Goal: Information Seeking & Learning: Learn about a topic

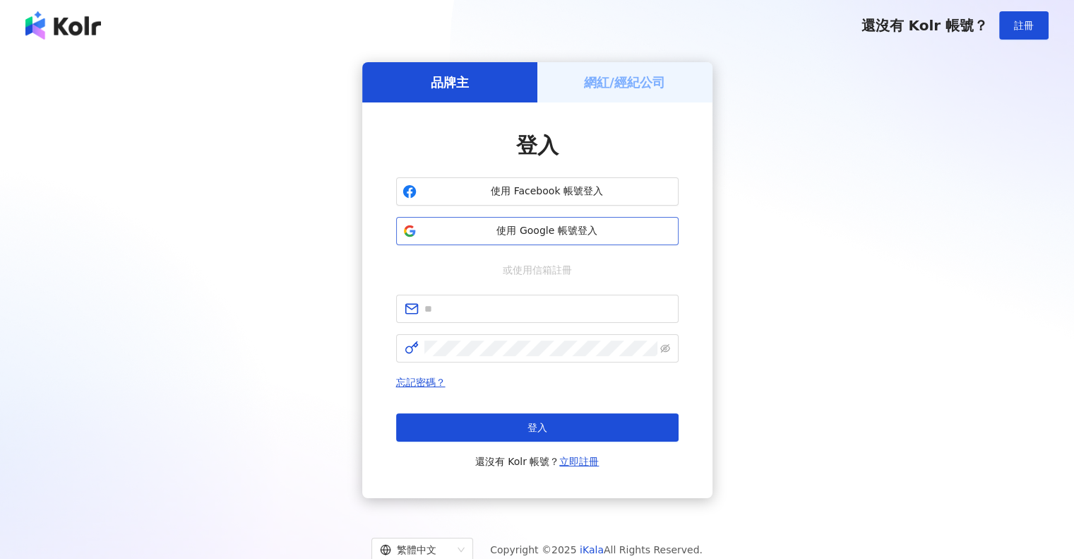
click at [586, 236] on span "使用 Google 帳號登入" at bounding box center [547, 231] width 250 height 14
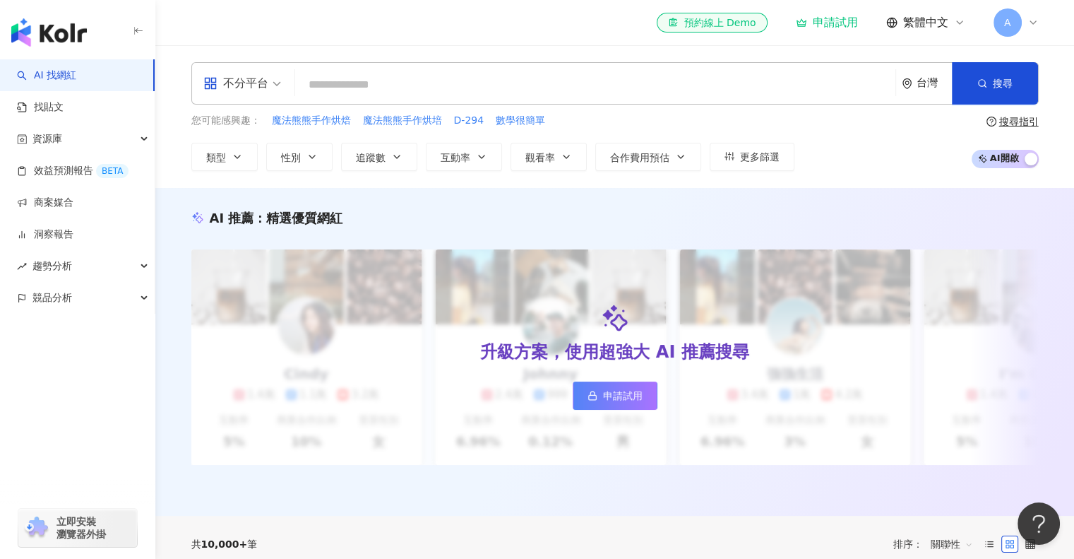
click at [419, 81] on input "search" at bounding box center [595, 84] width 589 height 27
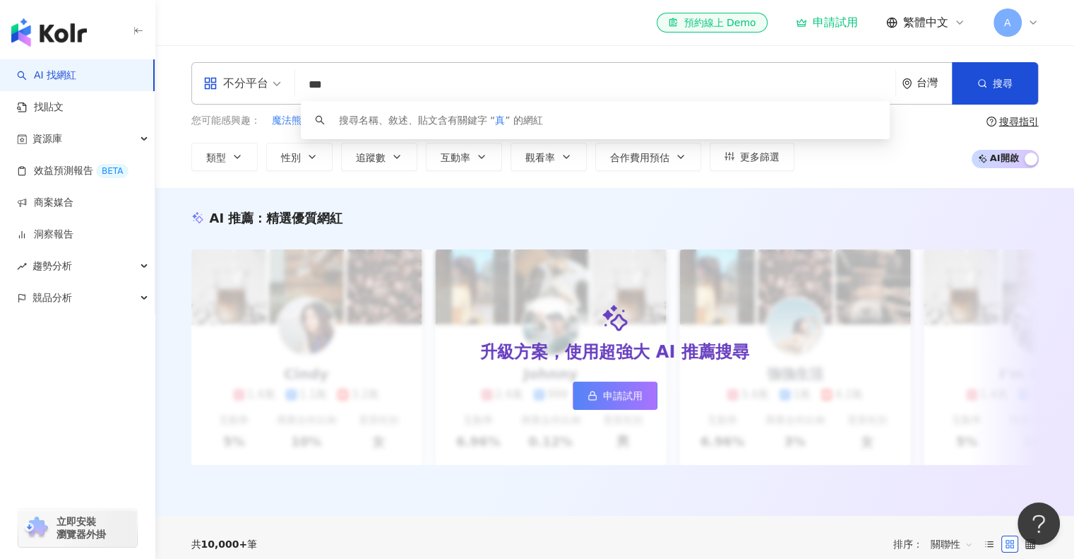
type input "**"
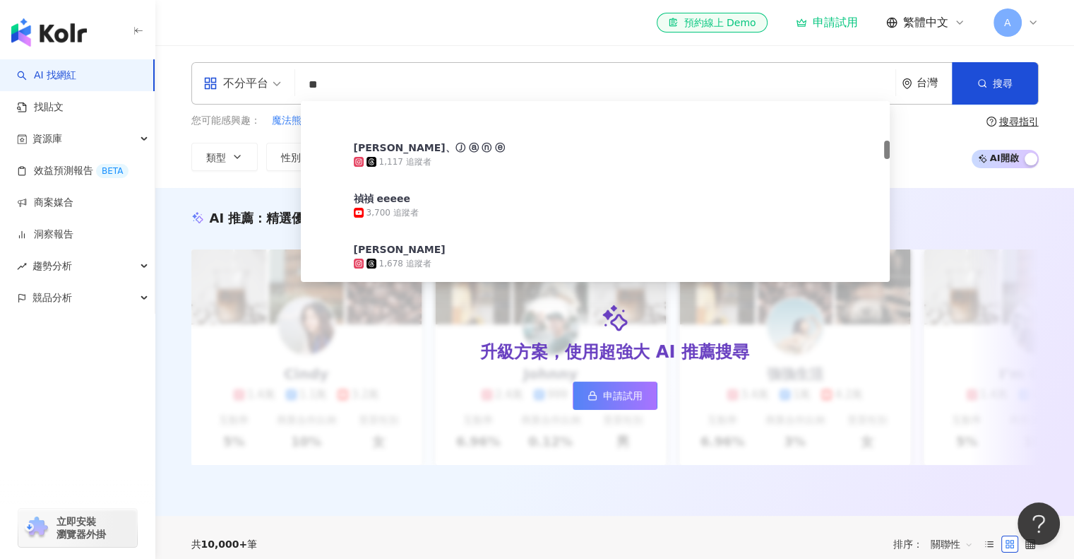
scroll to position [379, 0]
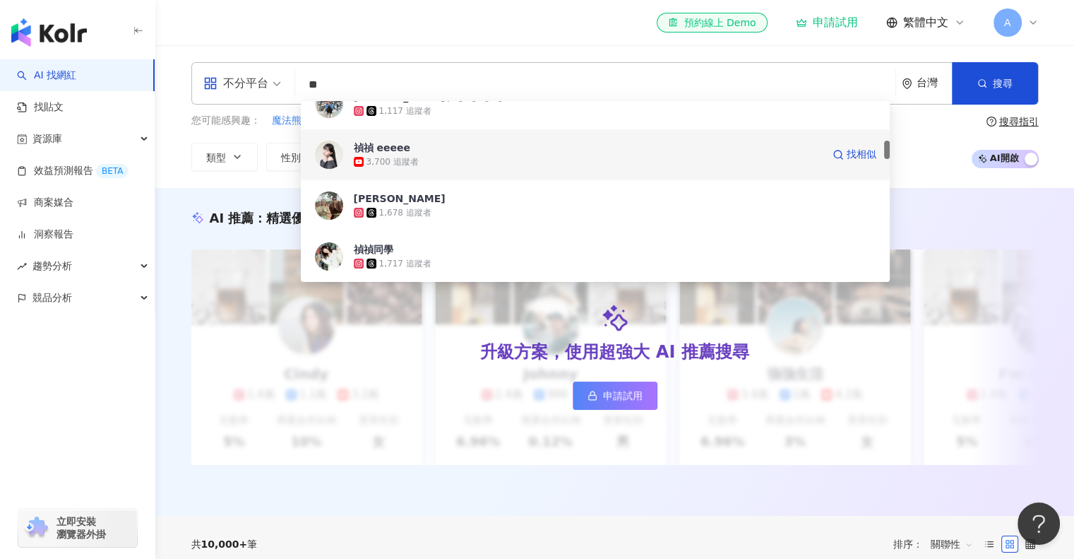
click at [362, 152] on div "禎禎 eeeee" at bounding box center [382, 148] width 57 height 14
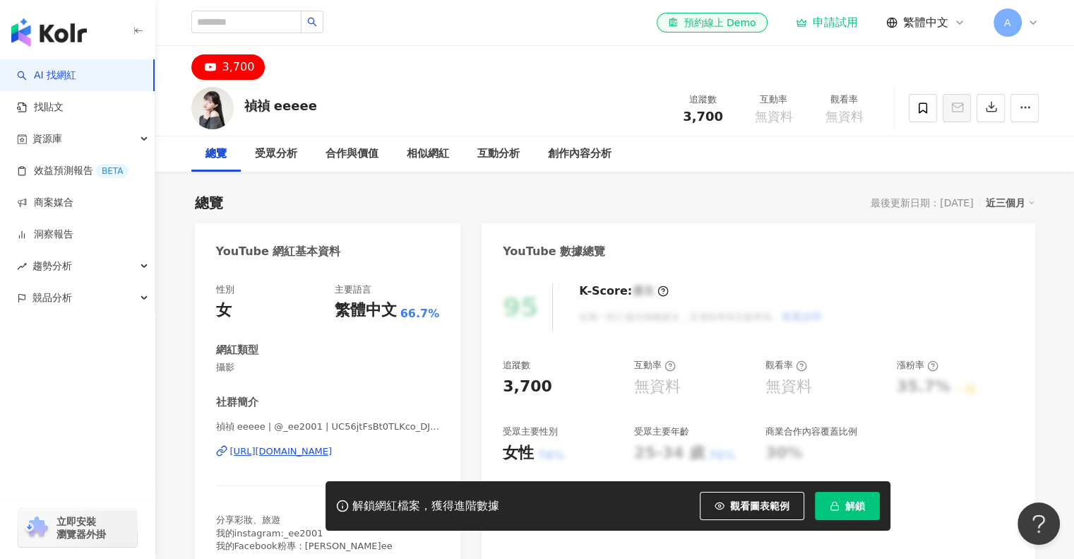
click at [357, 103] on div "禎禎 eeeee 追蹤數 3,700 互動率 無資料 觀看率 無資料" at bounding box center [615, 108] width 904 height 56
drag, startPoint x: 275, startPoint y: 426, endPoint x: 311, endPoint y: 423, distance: 36.1
click at [311, 423] on span "禎禎 eeeee | @_ee2001 | UC56jtFsBt0TLKco_DJ5u2bw" at bounding box center [328, 426] width 224 height 13
click at [251, 16] on input "search" at bounding box center [246, 22] width 110 height 23
paste input "*******"
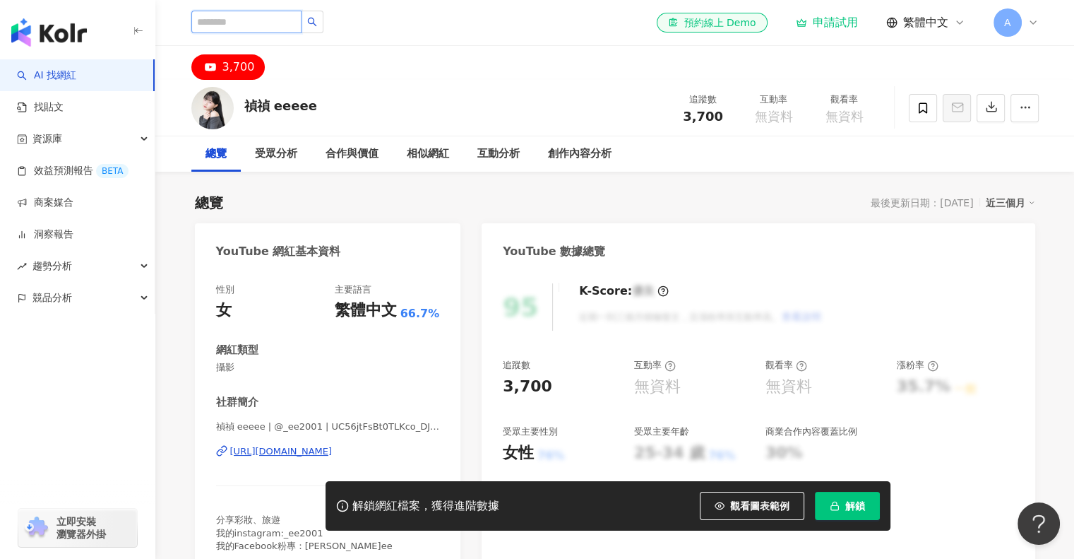
type input "*******"
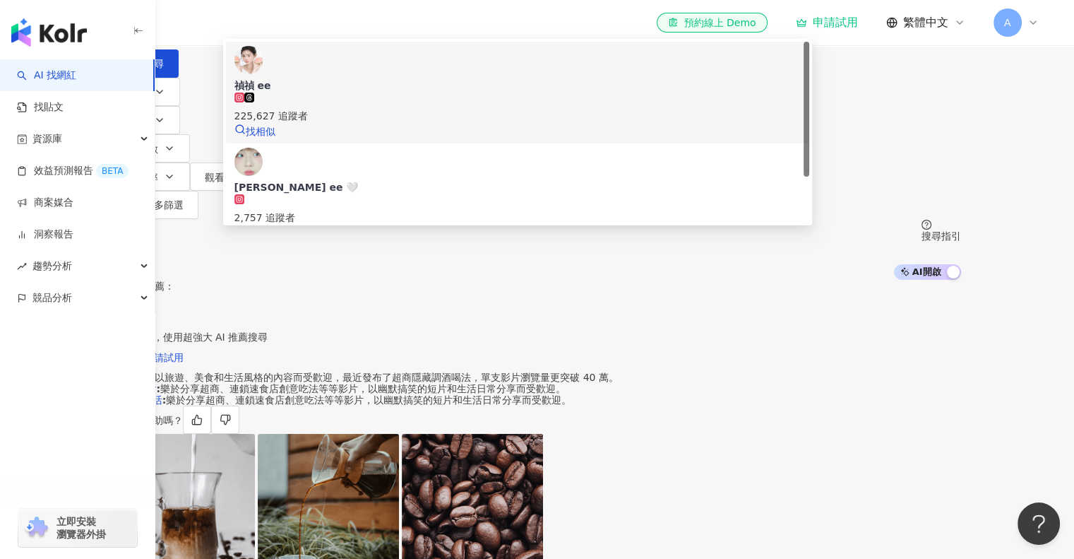
click at [446, 93] on span "禎禎 ee" at bounding box center [517, 85] width 567 height 14
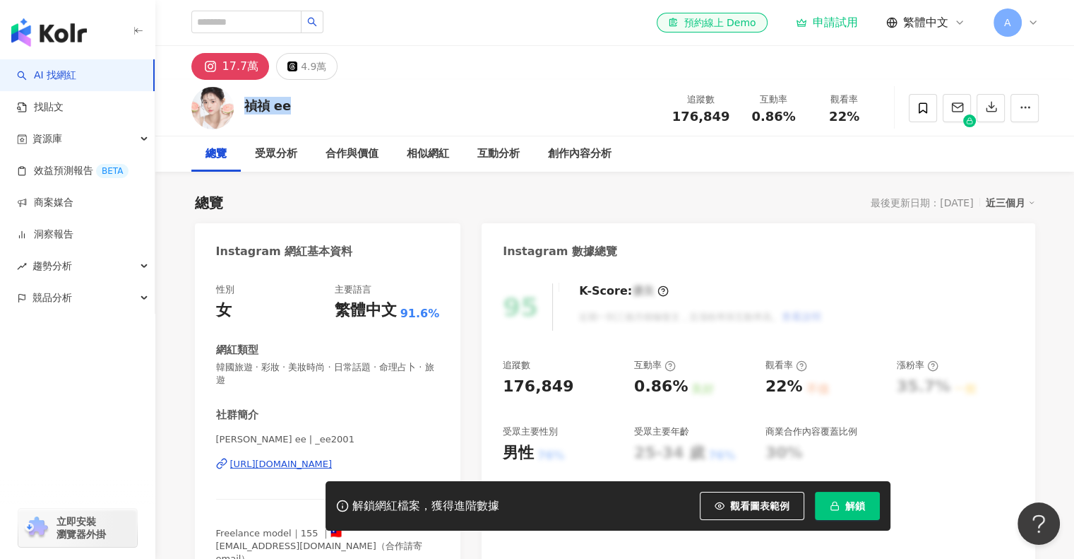
drag, startPoint x: 243, startPoint y: 101, endPoint x: 314, endPoint y: 104, distance: 71.4
click at [314, 104] on div "[PERSON_NAME] ee 追蹤數 176,849 互動率 0.86% 觀看率 22%" at bounding box center [615, 108] width 904 height 56
copy div "禎禎 ee"
click at [333, 463] on div "[URL][DOMAIN_NAME]" at bounding box center [281, 464] width 102 height 13
